Goal: Information Seeking & Learning: Learn about a topic

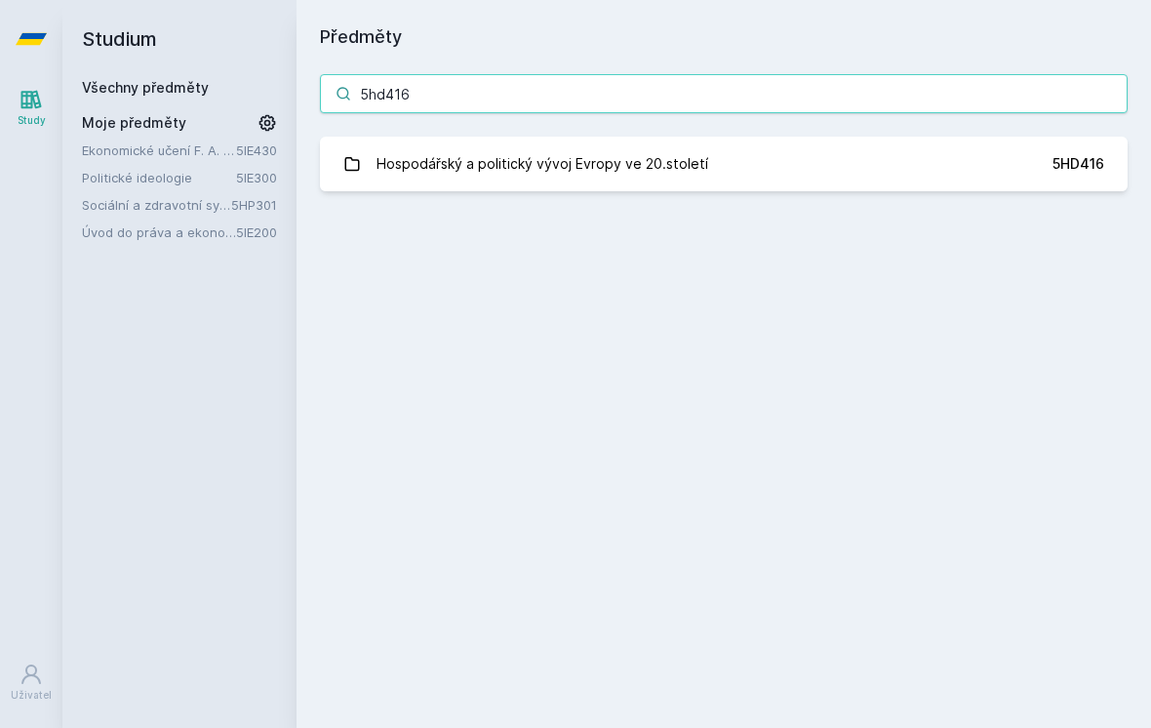
type input "5hd416"
click at [756, 183] on link "Hospodářský a politický vývoj Evropy ve 20.století 5HD416" at bounding box center [724, 164] width 808 height 55
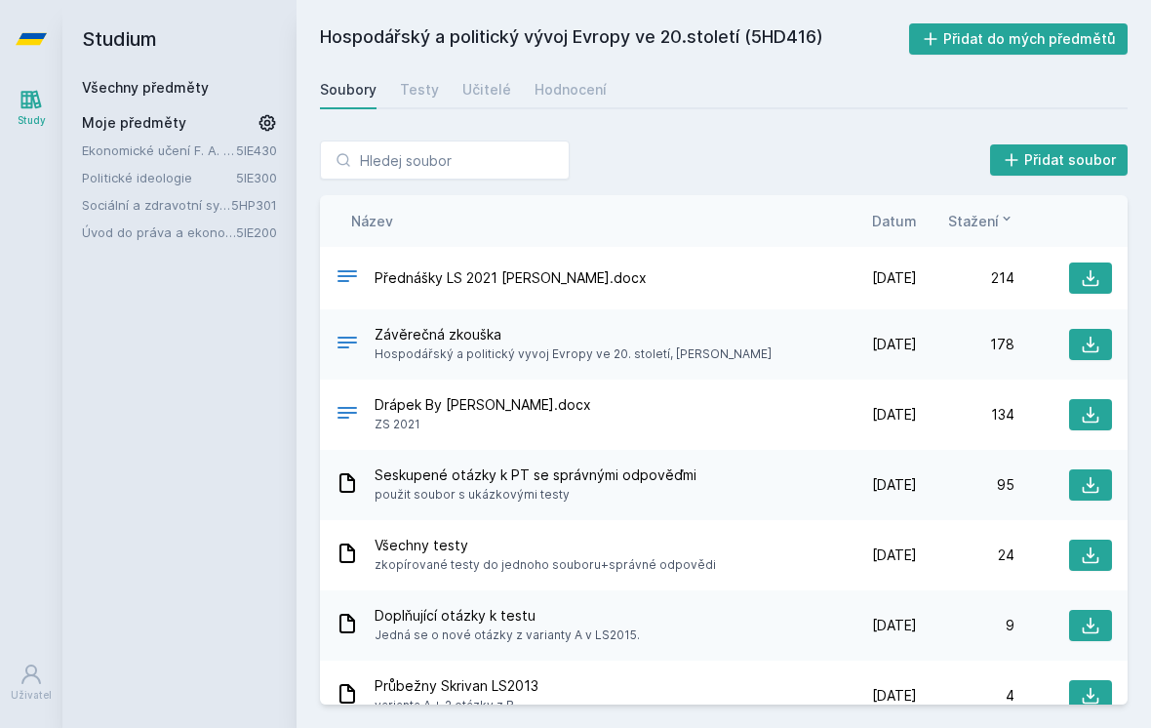
click at [577, 91] on div "Hodnocení" at bounding box center [571, 90] width 72 height 20
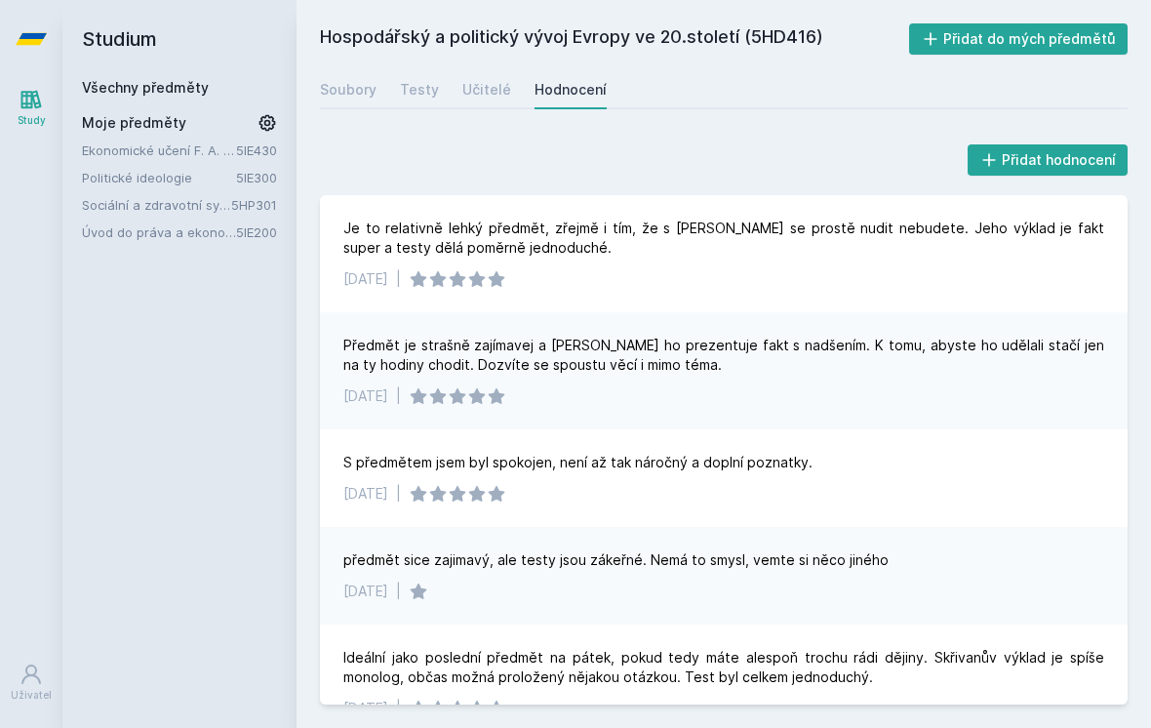
click at [474, 92] on div "Učitelé" at bounding box center [486, 90] width 49 height 20
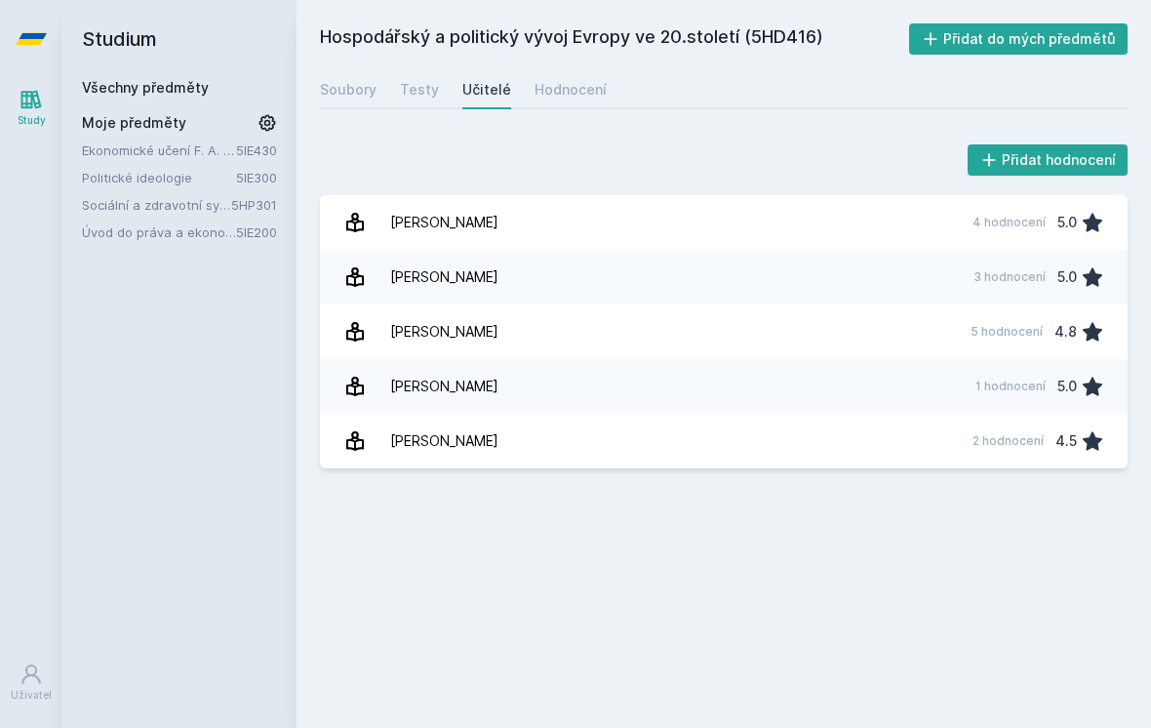
click at [871, 216] on link "[PERSON_NAME] 4 hodnocení 5.0" at bounding box center [724, 222] width 808 height 55
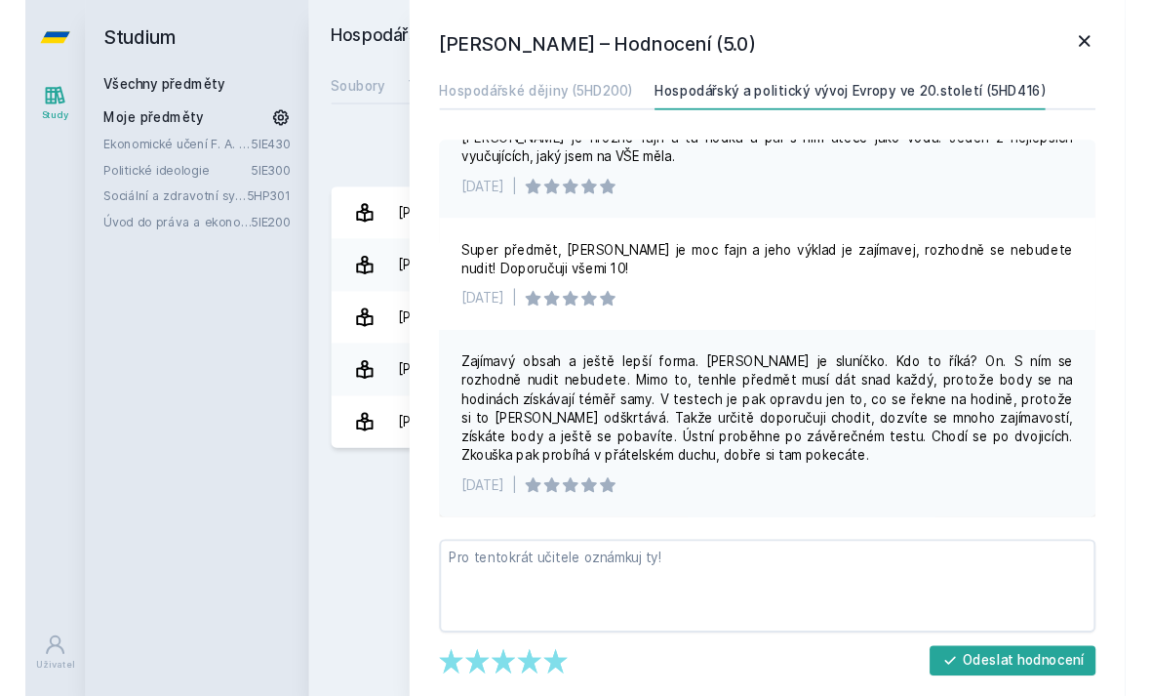
scroll to position [152, 0]
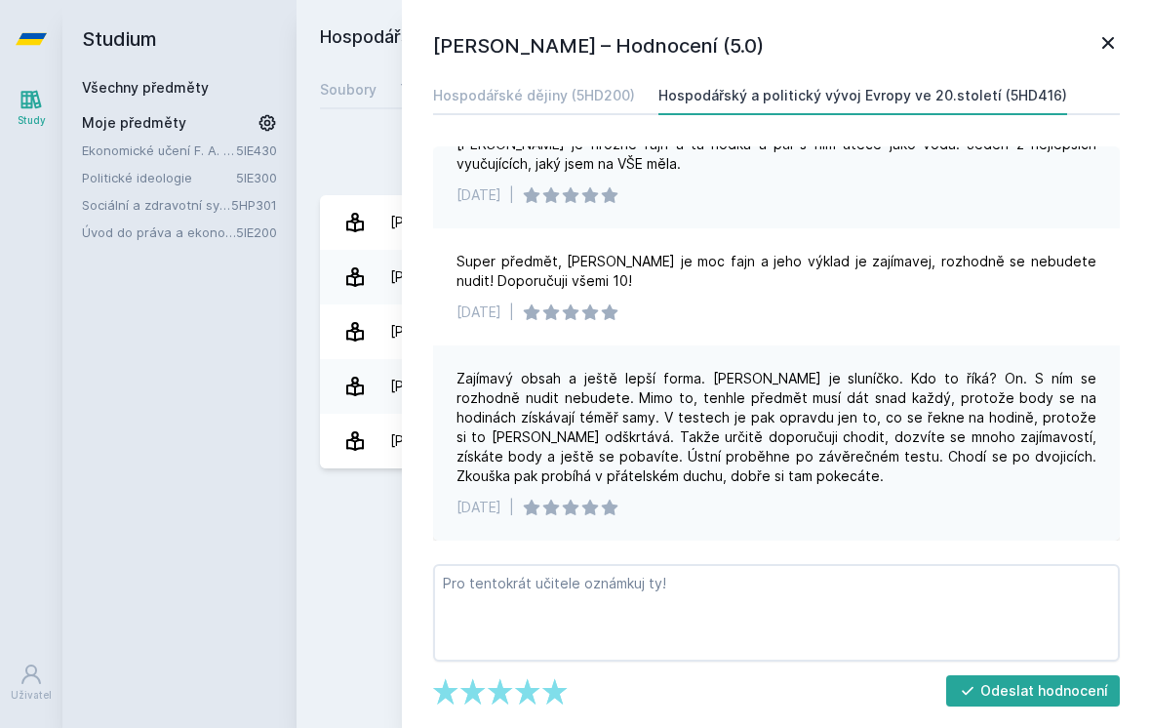
click at [1095, 58] on h1 "[PERSON_NAME] – Hodnocení (5.0)" at bounding box center [764, 45] width 663 height 29
click at [1107, 43] on icon at bounding box center [1108, 43] width 12 height 12
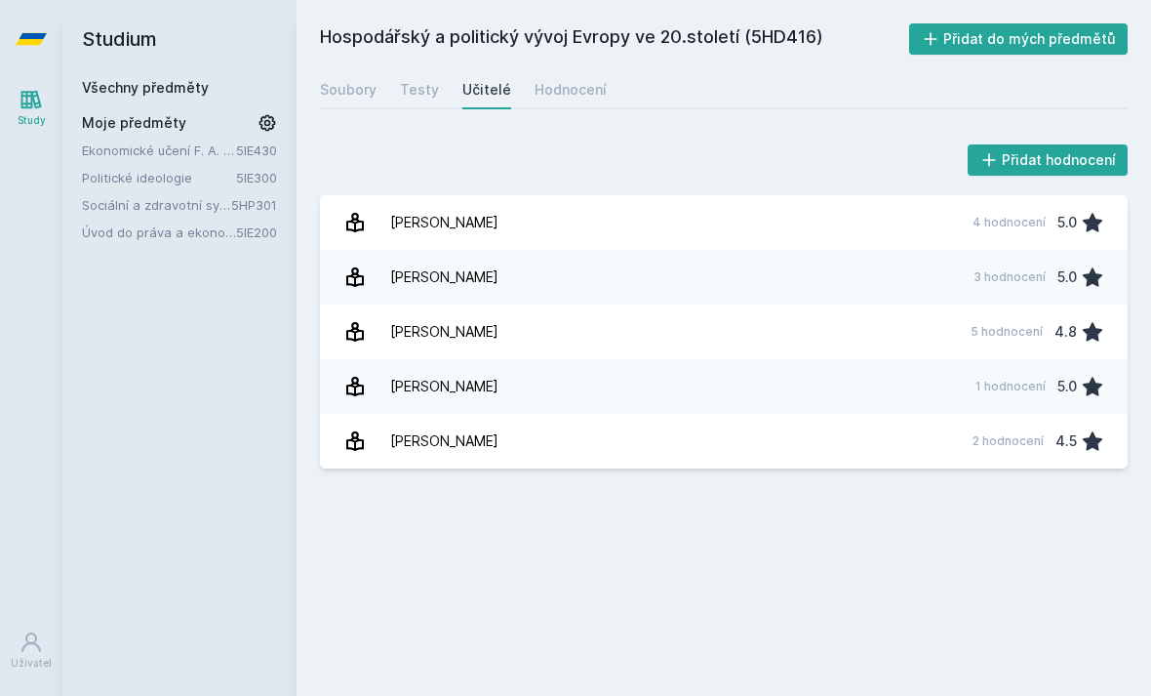
click at [140, 88] on link "Všechny předměty" at bounding box center [145, 87] width 127 height 17
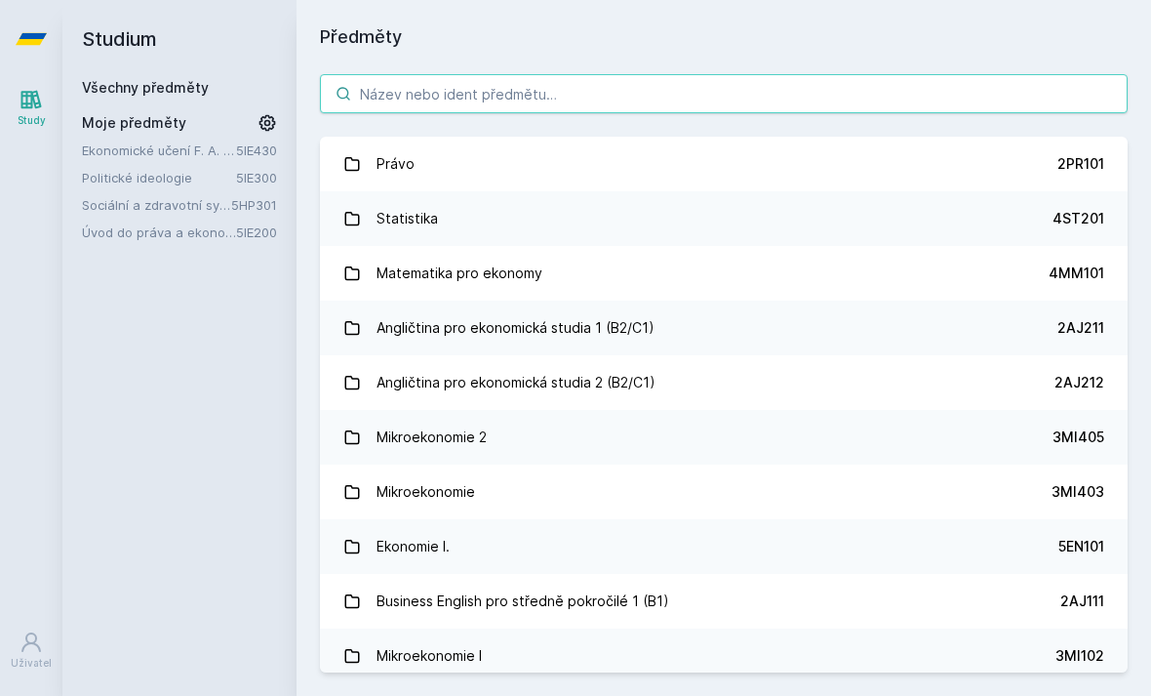
click at [372, 95] on input "search" at bounding box center [724, 93] width 808 height 39
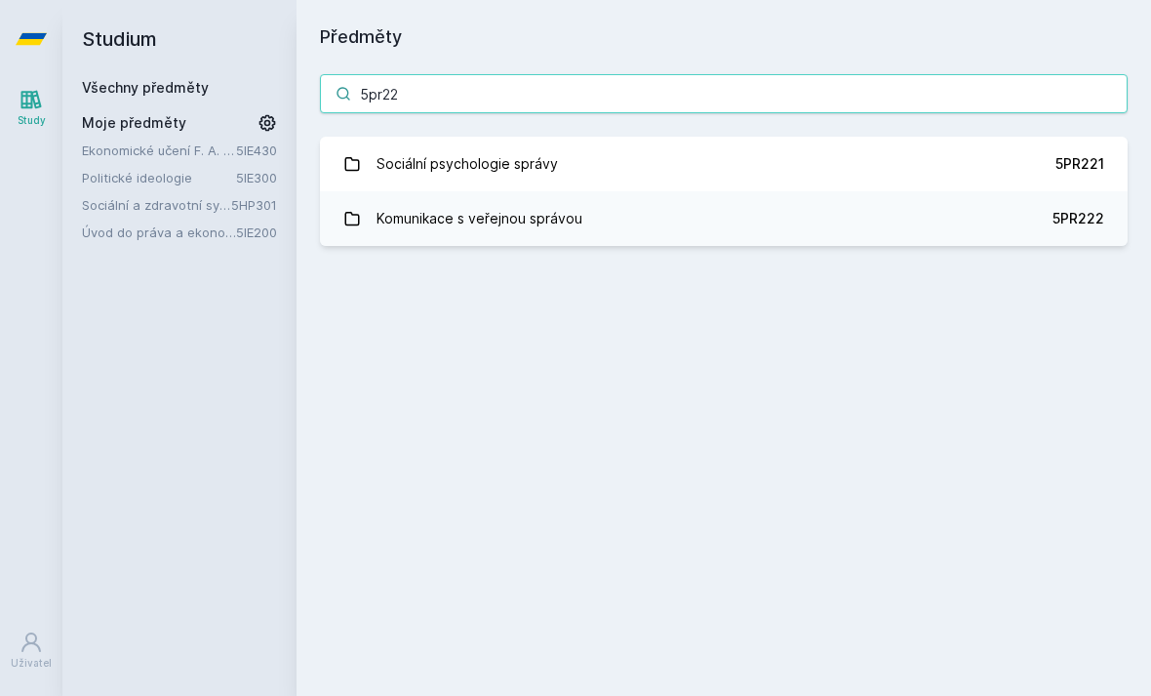
type input "5pr221"
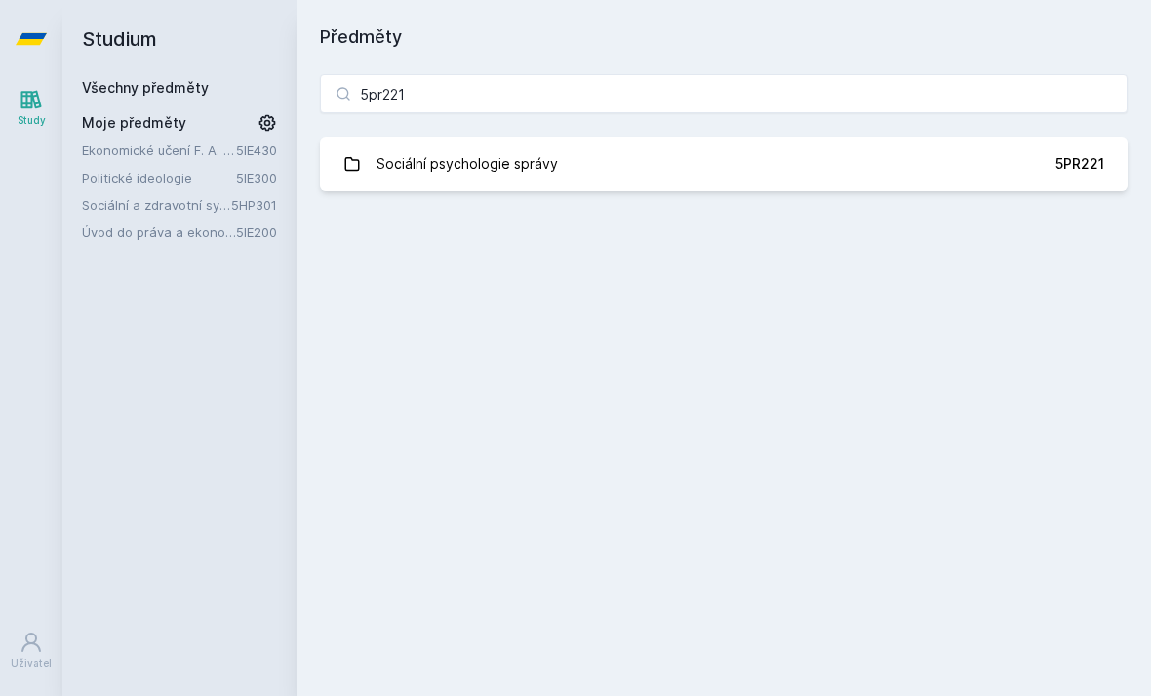
click at [731, 164] on link "Sociální psychologie správy 5PR221" at bounding box center [724, 164] width 808 height 55
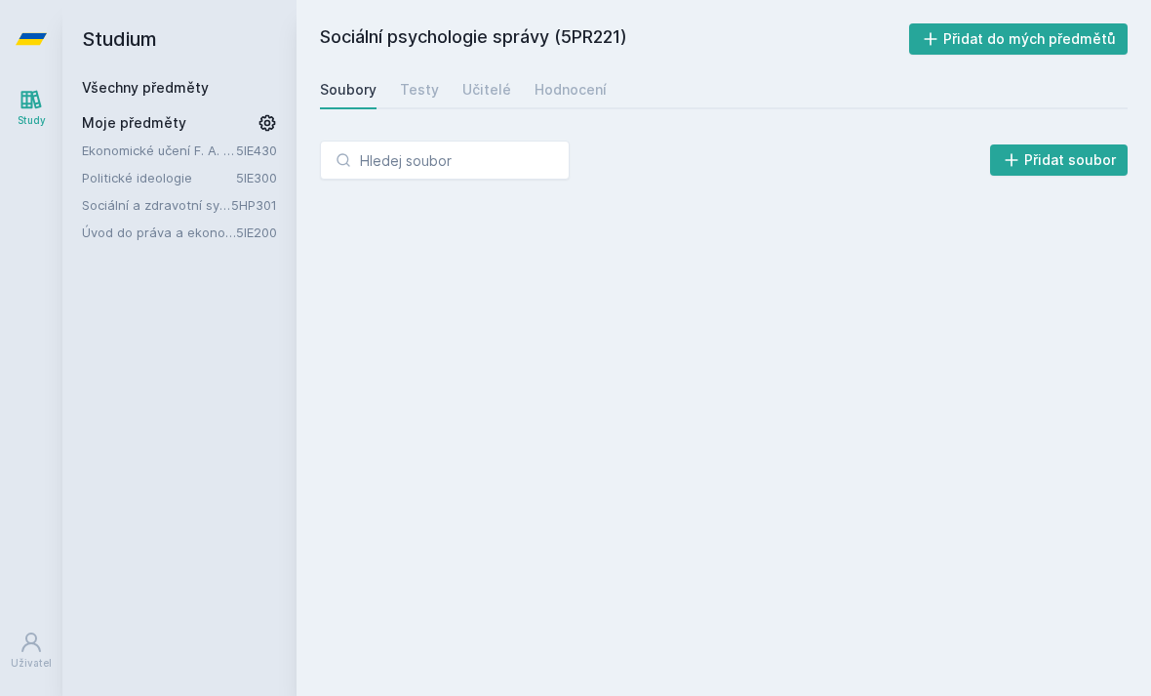
click at [572, 97] on div "Hodnocení" at bounding box center [571, 90] width 72 height 20
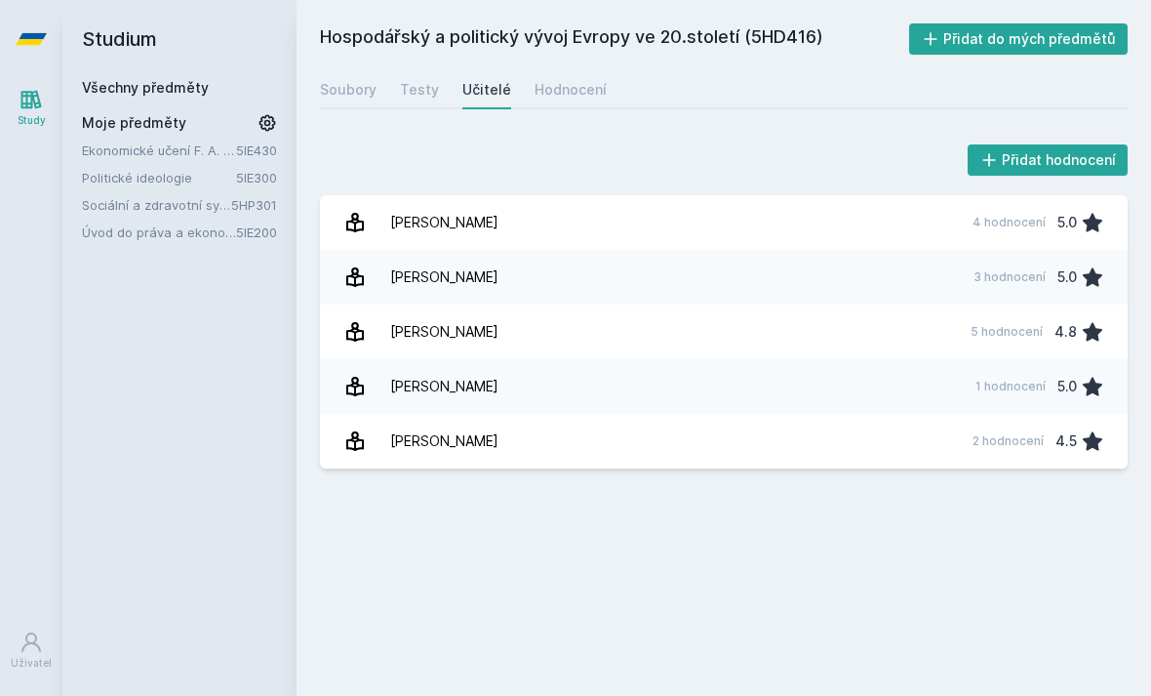
click at [549, 92] on div "Hodnocení" at bounding box center [571, 90] width 72 height 20
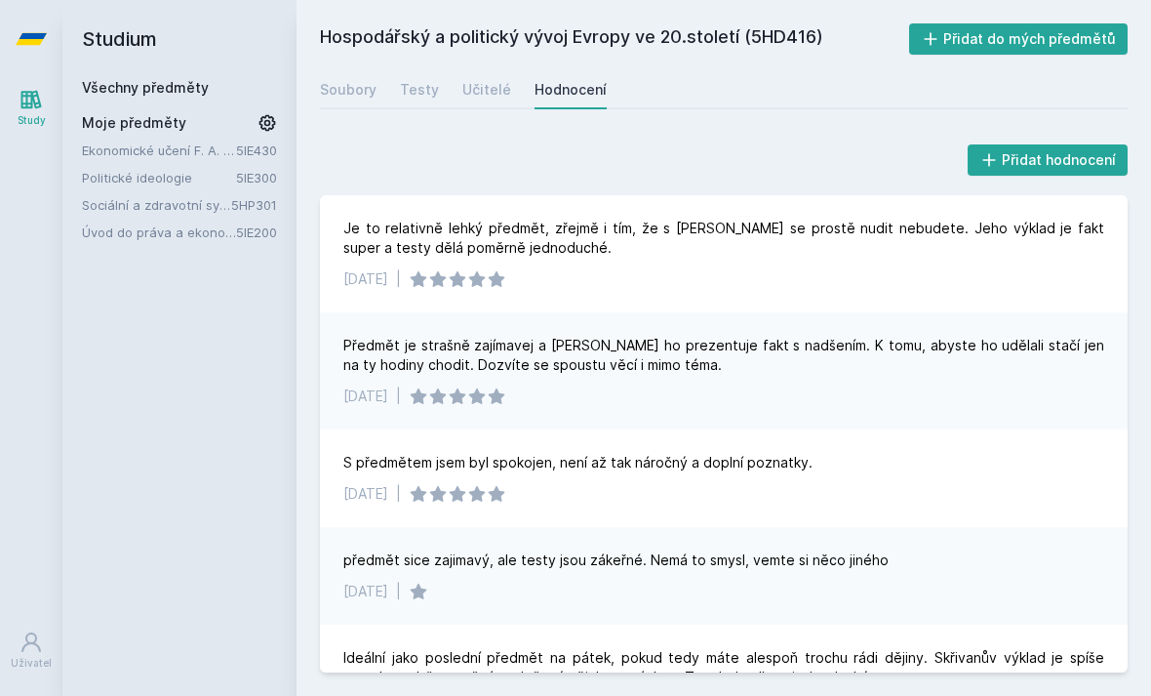
click at [616, 1] on div "Hospodářský a politický vývoj Evropy ve 20.století (5HD416) Přidat do mých před…" at bounding box center [724, 348] width 855 height 696
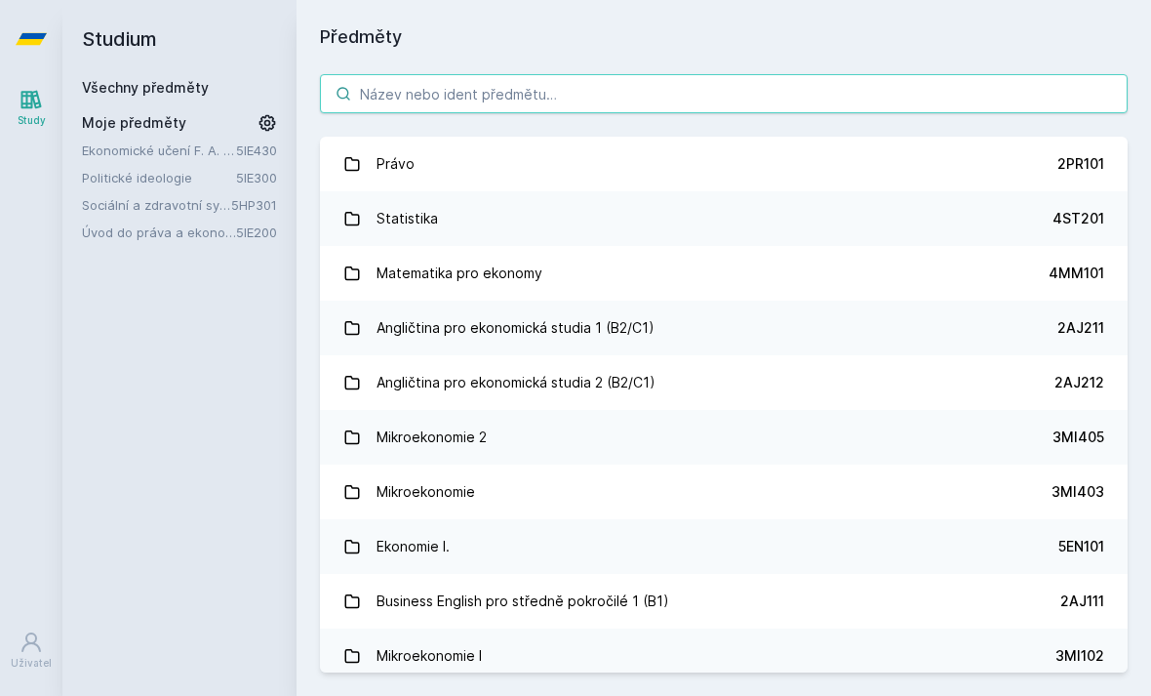
click at [611, 99] on input "search" at bounding box center [724, 93] width 808 height 39
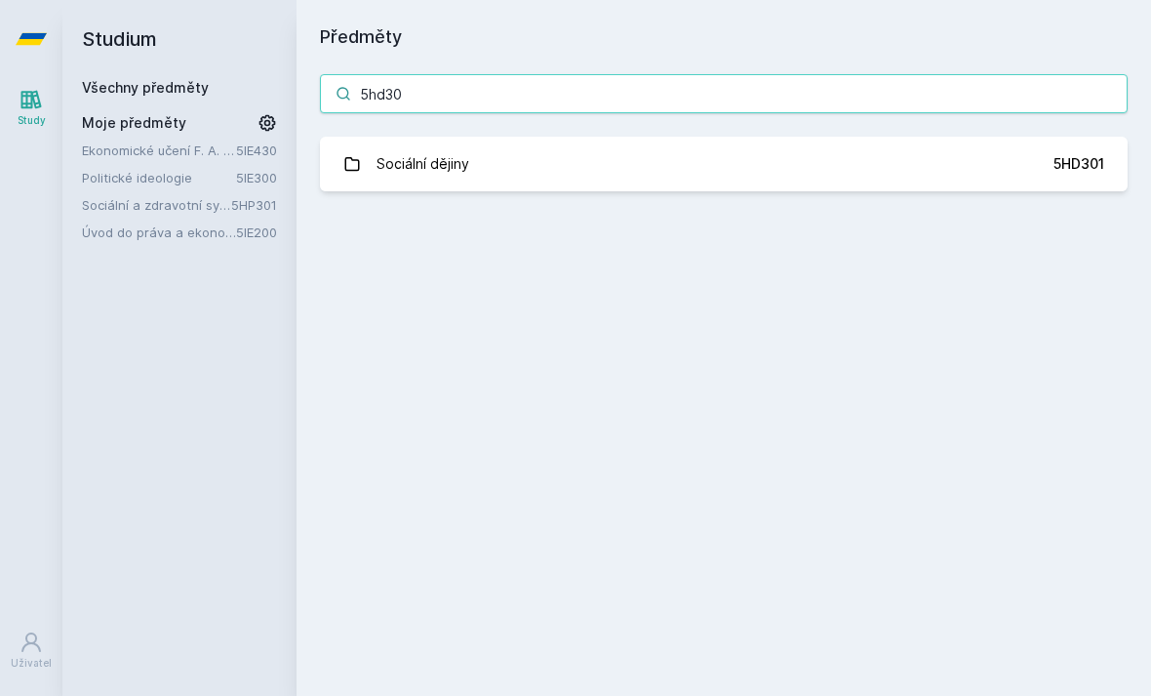
type input "5hd301"
click at [378, 188] on link "Sociální dějiny 5HD301" at bounding box center [724, 164] width 808 height 55
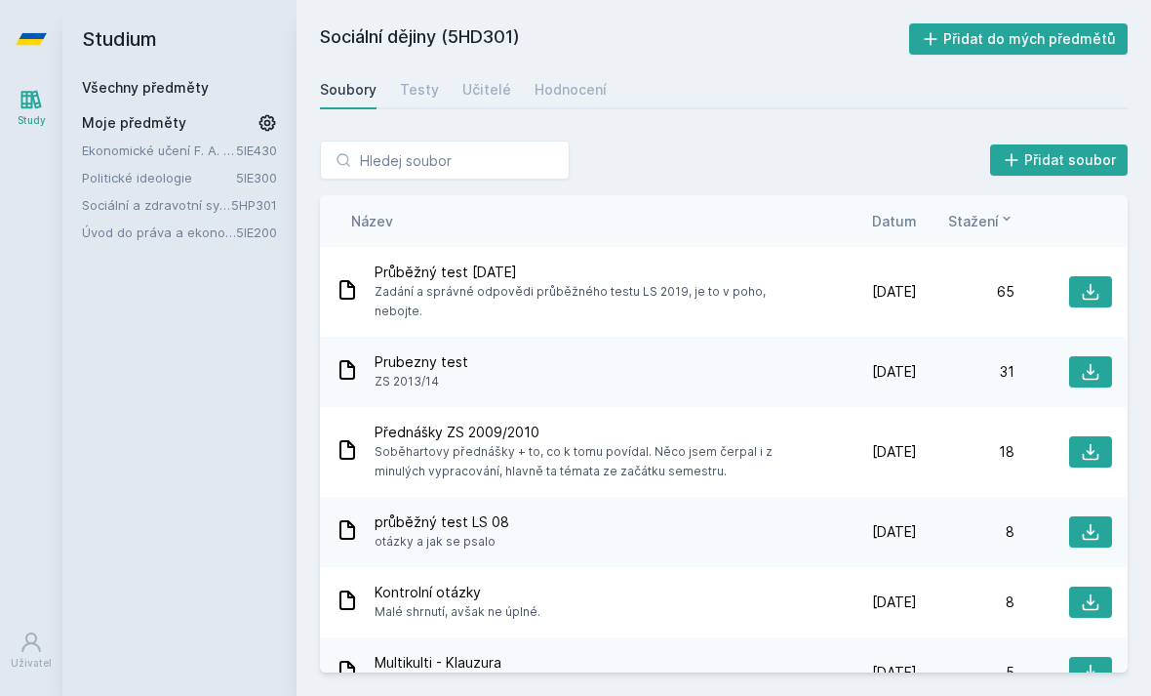
click at [556, 92] on div "Hodnocení" at bounding box center [571, 90] width 72 height 20
